Goal: Task Accomplishment & Management: Use online tool/utility

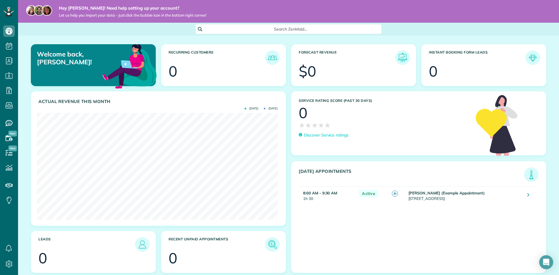
scroll to position [107, 241]
click at [149, 29] on div "Search ZenMaid…" at bounding box center [288, 29] width 541 height 10
click at [148, 31] on div "Search ZenMaid…" at bounding box center [288, 29] width 541 height 10
click at [7, 104] on icon at bounding box center [9, 106] width 12 height 12
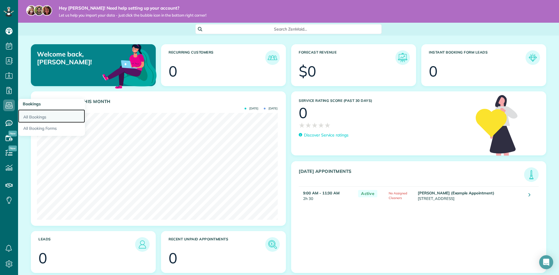
click at [37, 116] on link "All Bookings" at bounding box center [51, 116] width 67 height 13
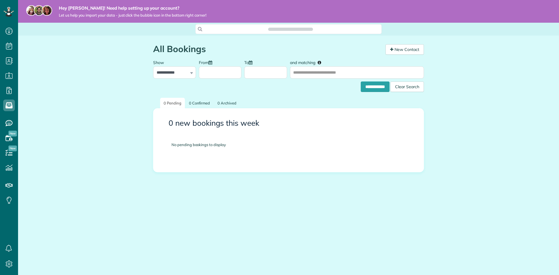
scroll to position [3, 3]
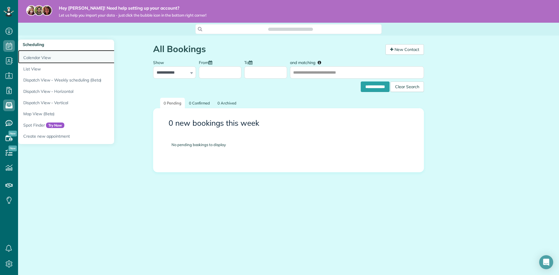
click at [41, 55] on link "Calendar View" at bounding box center [91, 56] width 146 height 13
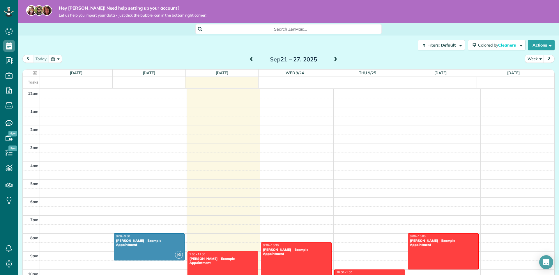
scroll to position [127, 0]
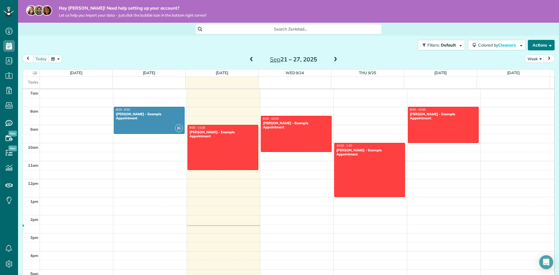
click at [532, 47] on button "Actions" at bounding box center [541, 45] width 27 height 10
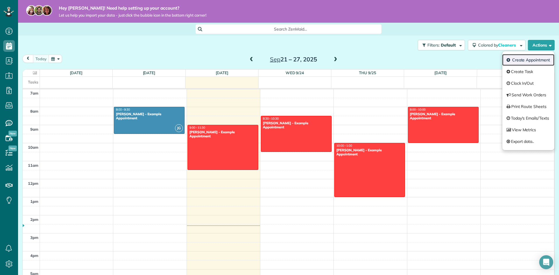
click at [536, 63] on link "Create Appointment" at bounding box center [529, 60] width 52 height 12
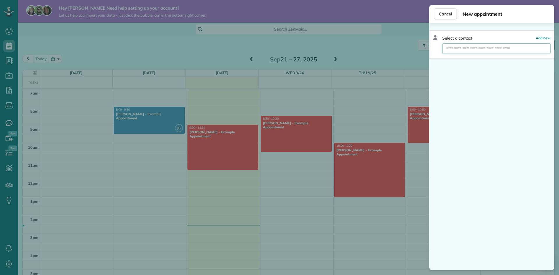
click at [497, 49] on input "text" at bounding box center [497, 48] width 108 height 10
click at [439, 14] on span "Cancel" at bounding box center [445, 14] width 13 height 6
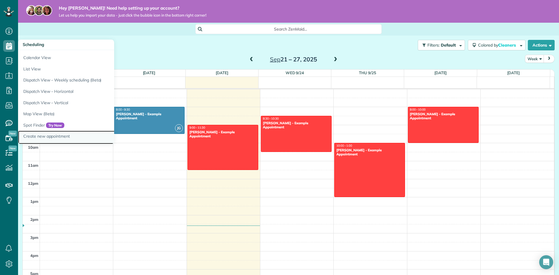
click at [68, 138] on link "Create new appointment" at bounding box center [91, 137] width 146 height 13
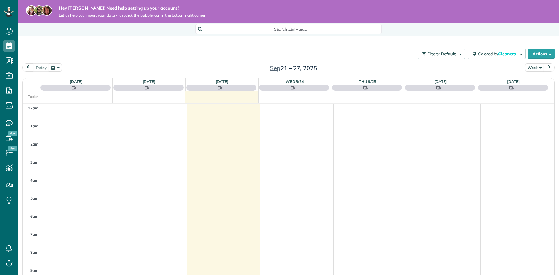
scroll to position [127, 0]
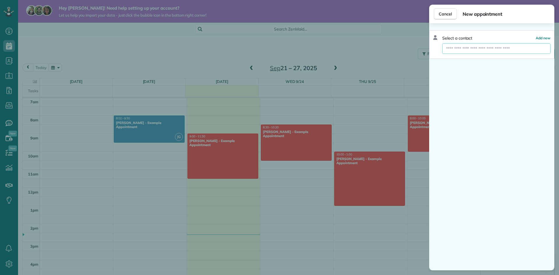
click at [479, 48] on input "text" at bounding box center [497, 48] width 108 height 10
click at [544, 38] on span "Add new" at bounding box center [543, 38] width 15 height 4
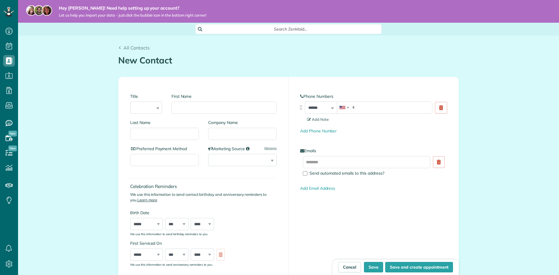
scroll to position [3, 3]
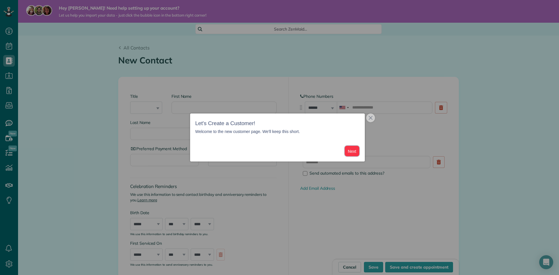
click at [346, 150] on button "Next" at bounding box center [352, 151] width 15 height 11
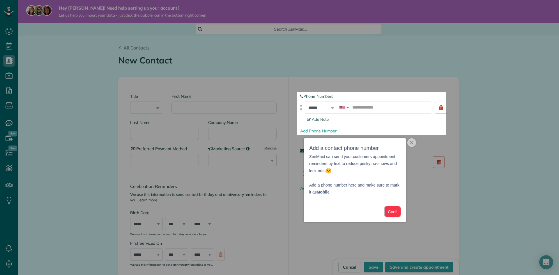
click at [393, 212] on button "Cool!" at bounding box center [393, 212] width 16 height 11
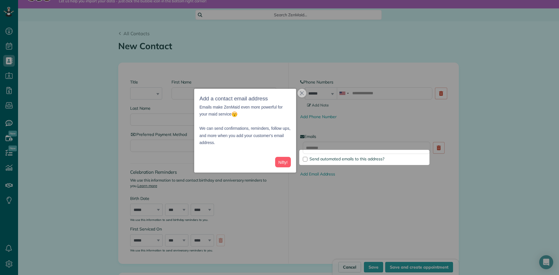
scroll to position [25, 0]
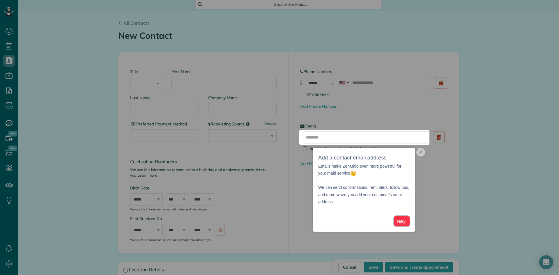
click at [404, 224] on button "Nifty!" at bounding box center [402, 221] width 16 height 11
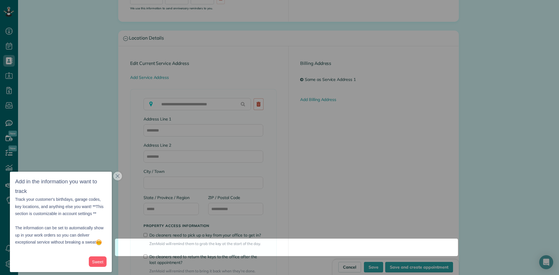
scroll to position [449, 0]
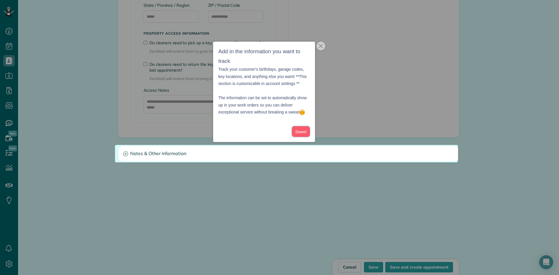
click at [302, 133] on button "Sweet" at bounding box center [301, 131] width 18 height 11
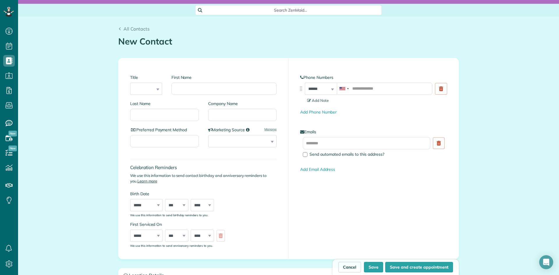
scroll to position [0, 0]
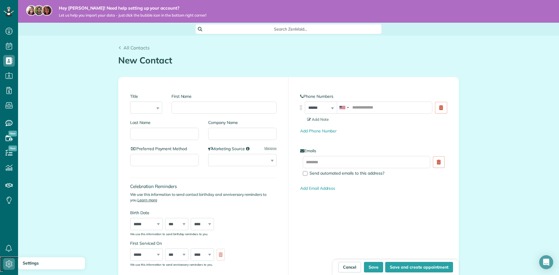
click at [9, 263] on use at bounding box center [9, 264] width 7 height 7
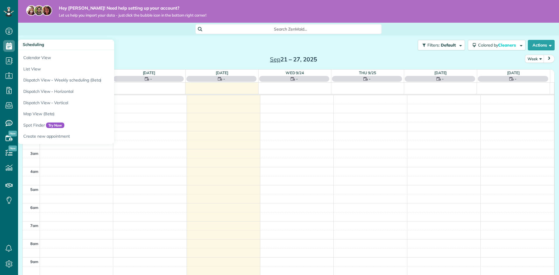
scroll to position [127, 0]
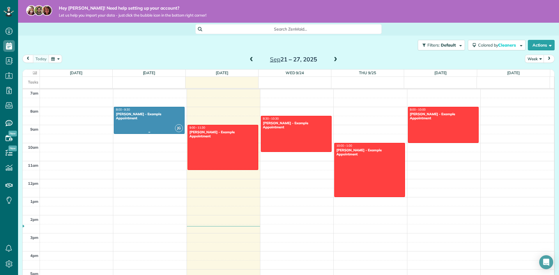
click at [147, 121] on div at bounding box center [149, 120] width 70 height 27
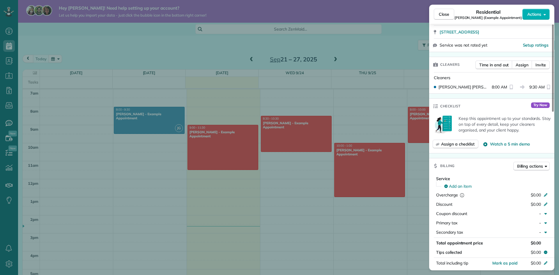
scroll to position [204, 0]
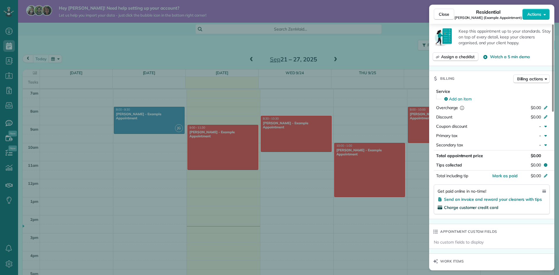
click at [494, 209] on span "Charge customer credit card" at bounding box center [471, 207] width 54 height 5
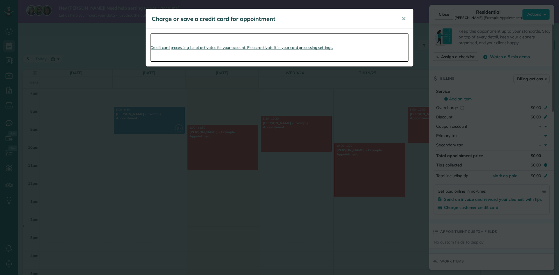
click at [245, 48] on link "Credit card processing is not activated for your account. Please activate it in…" at bounding box center [279, 47] width 259 height 29
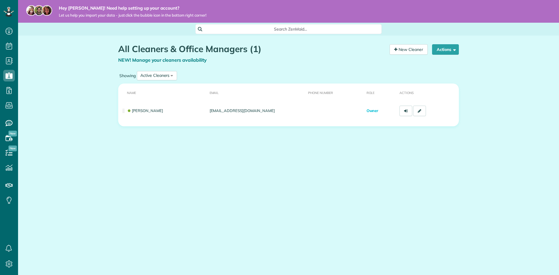
scroll to position [3, 3]
drag, startPoint x: 107, startPoint y: 80, endPoint x: 79, endPoint y: 68, distance: 30.8
click at [79, 68] on div "All Cleaners & Office Managers (1) NEW! Manage your cleaners availability Your …" at bounding box center [288, 102] width 541 height 133
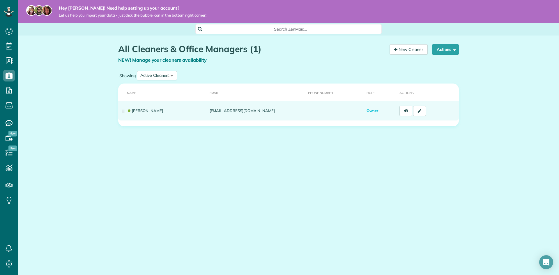
drag, startPoint x: 256, startPoint y: 111, endPoint x: 194, endPoint y: 110, distance: 62.4
click at [190, 109] on tr "[PERSON_NAME] [EMAIL_ADDRESS][DOMAIN_NAME] Owner" at bounding box center [288, 110] width 341 height 19
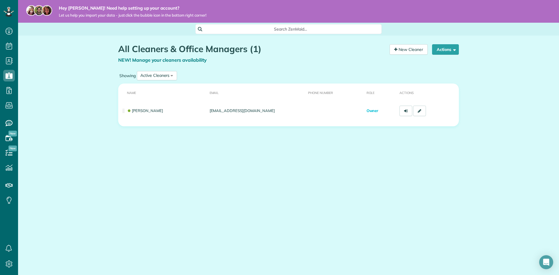
click at [77, 75] on div "All Cleaners & Office Managers (1) NEW! Manage your cleaners availability Your …" at bounding box center [288, 102] width 541 height 133
drag, startPoint x: 97, startPoint y: 80, endPoint x: 93, endPoint y: 80, distance: 3.8
drag, startPoint x: 93, startPoint y: 80, endPoint x: 82, endPoint y: 73, distance: 13.0
click at [70, 68] on div "All Cleaners & Office Managers (1) NEW! Manage your cleaners availability Your …" at bounding box center [288, 102] width 541 height 133
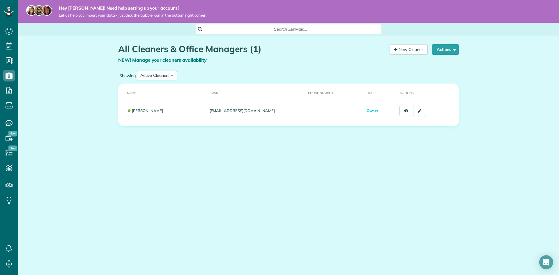
drag, startPoint x: 103, startPoint y: 80, endPoint x: 84, endPoint y: 73, distance: 20.1
click at [84, 73] on div "All Cleaners & Office Managers (1) NEW! Manage your cleaners availability Your …" at bounding box center [288, 102] width 541 height 133
